Goal: Information Seeking & Learning: Learn about a topic

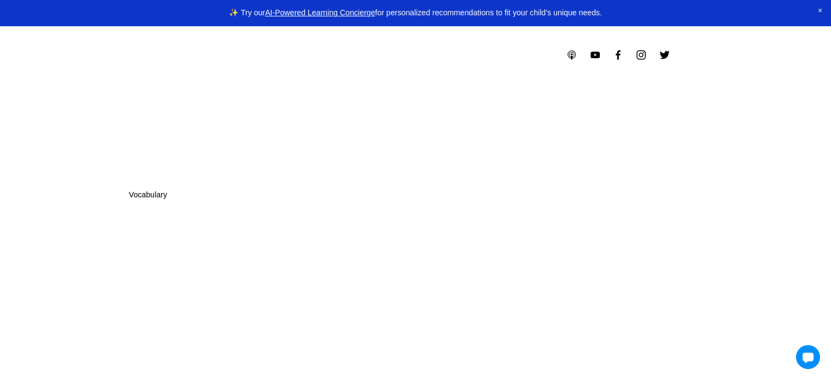
scroll to position [2021, 0]
